Goal: Submit feedback/report problem

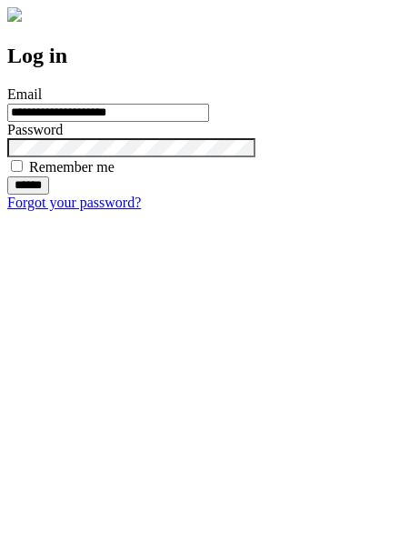
click at [49, 195] on input "******" at bounding box center [28, 185] width 42 height 18
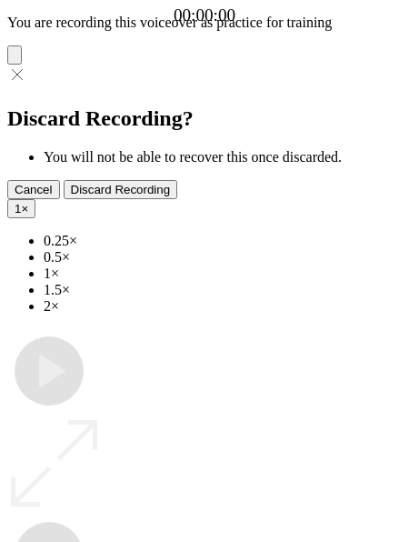
type input "**********"
